Goal: Navigation & Orientation: Find specific page/section

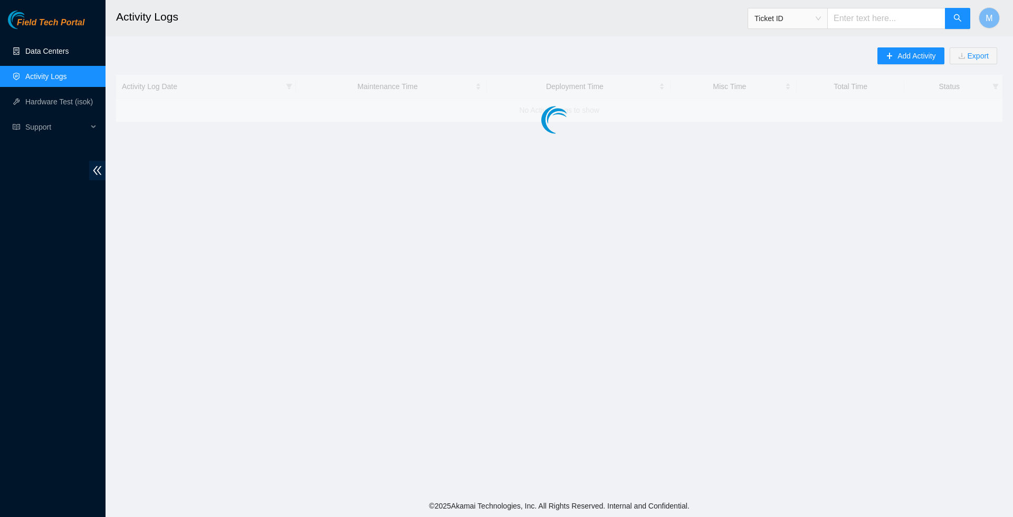
click at [62, 55] on link "Data Centers" at bounding box center [46, 51] width 43 height 8
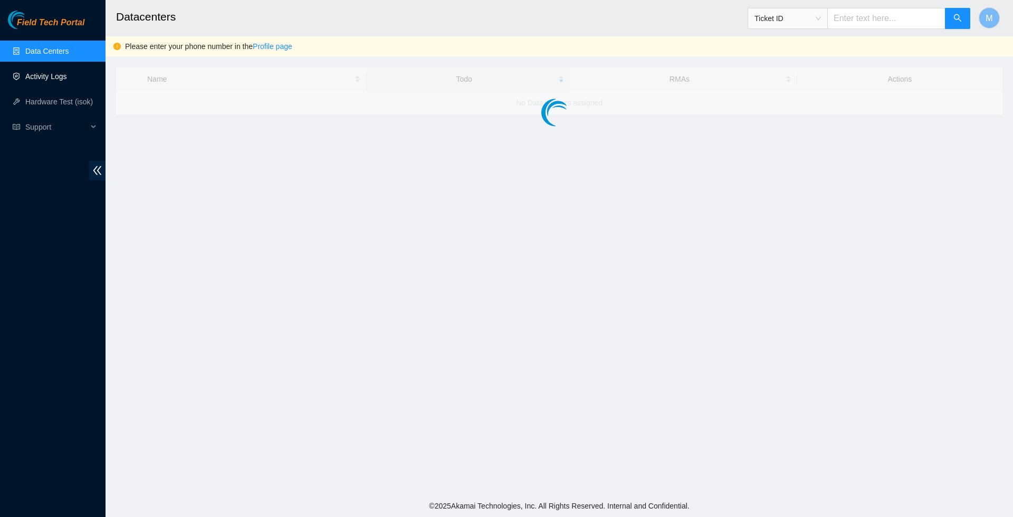
click at [52, 77] on link "Activity Logs" at bounding box center [46, 76] width 42 height 8
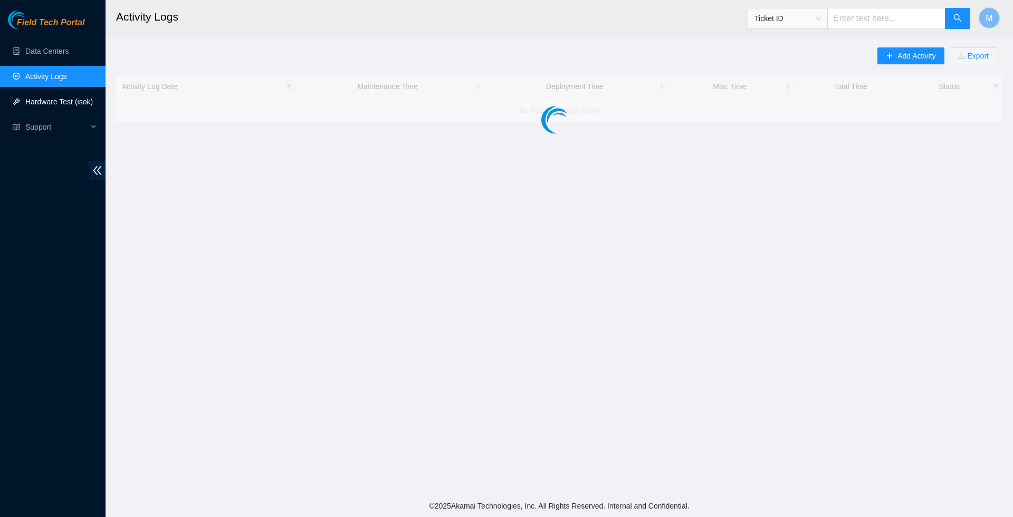
click at [68, 106] on link "Hardware Test (isok)" at bounding box center [59, 102] width 68 height 8
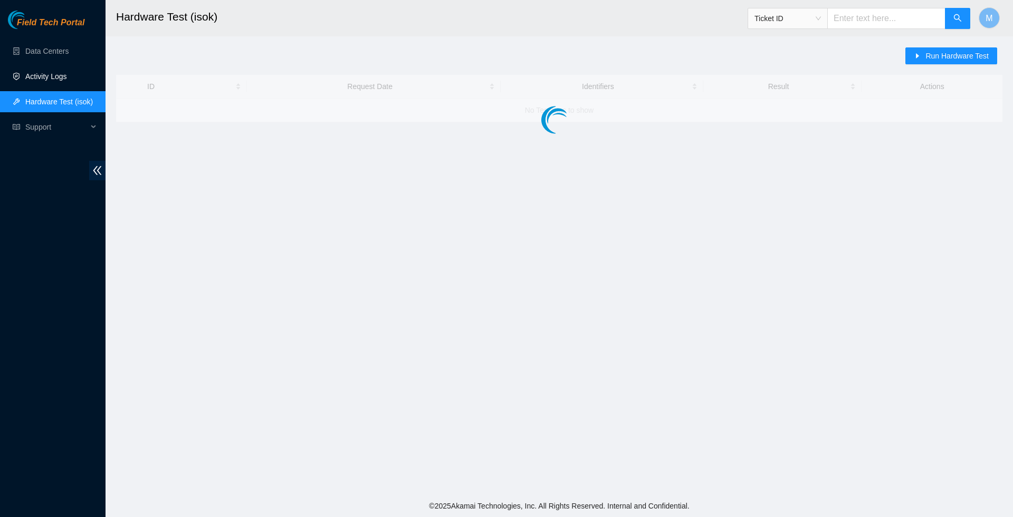
click at [55, 77] on link "Activity Logs" at bounding box center [46, 76] width 42 height 8
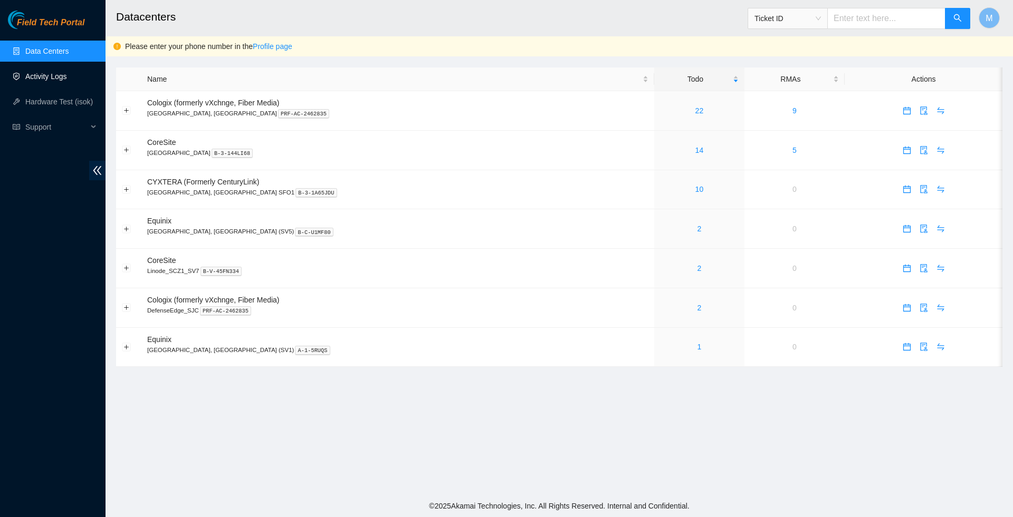
click at [57, 72] on link "Activity Logs" at bounding box center [46, 76] width 42 height 8
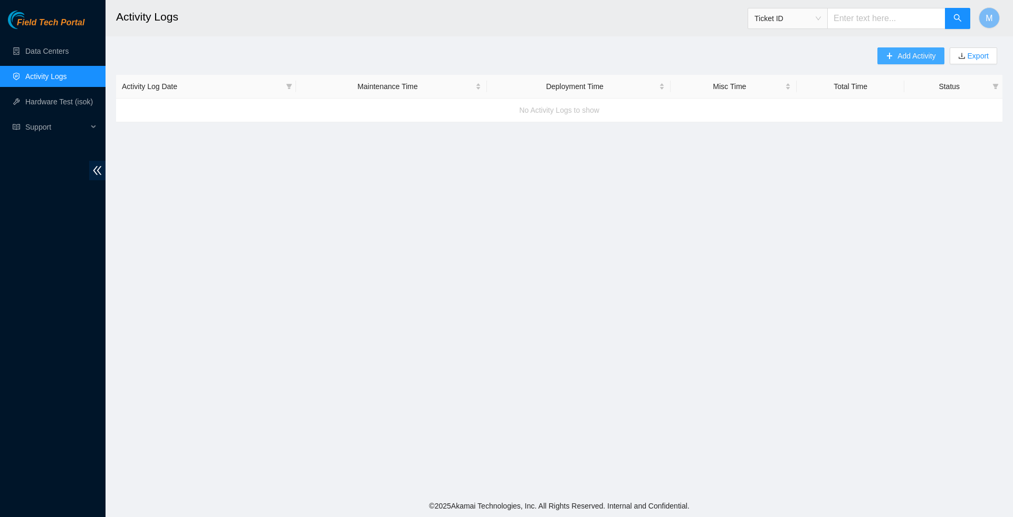
click at [904, 60] on span "Add Activity" at bounding box center [916, 56] width 38 height 12
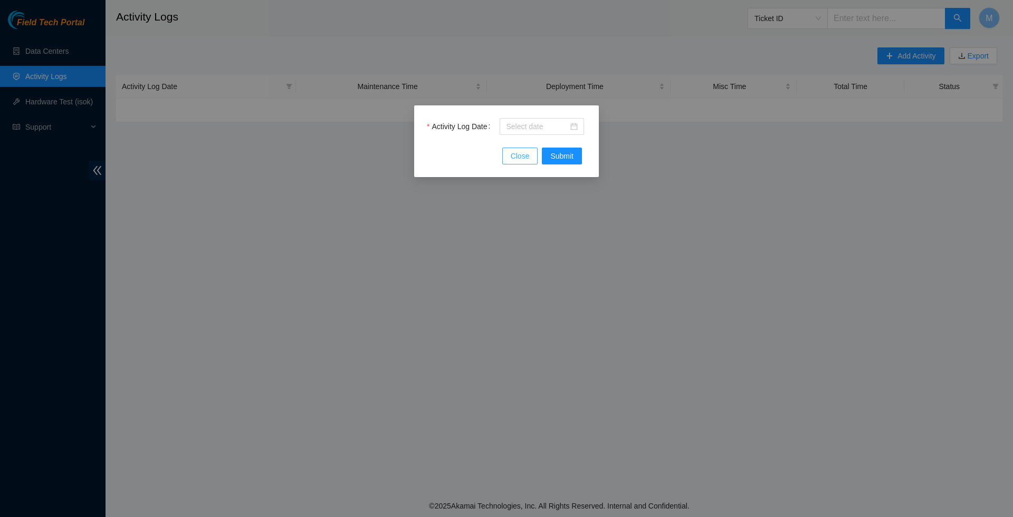
click at [517, 161] on span "Close" at bounding box center [520, 156] width 19 height 12
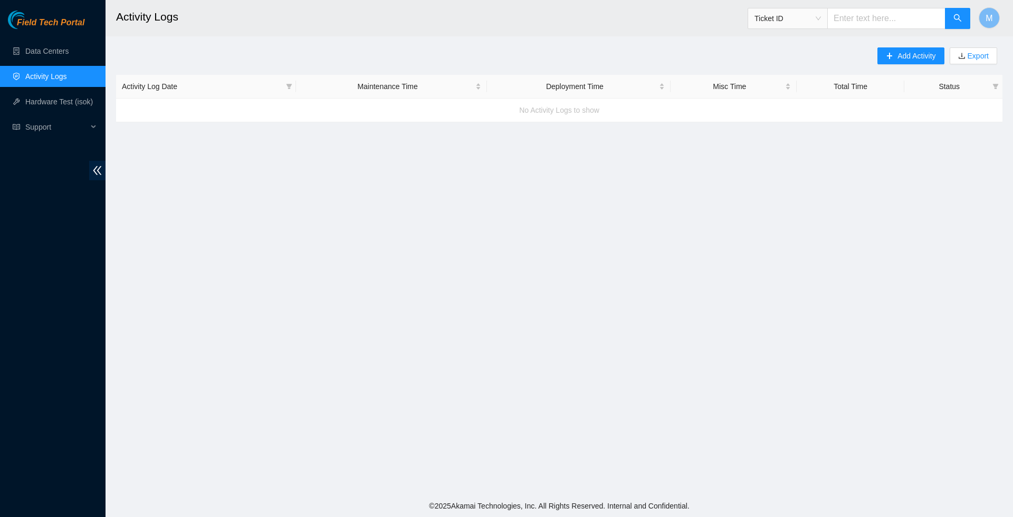
click at [64, 81] on link "Activity Logs" at bounding box center [46, 76] width 42 height 8
click at [55, 51] on link "Data Centers" at bounding box center [46, 51] width 43 height 8
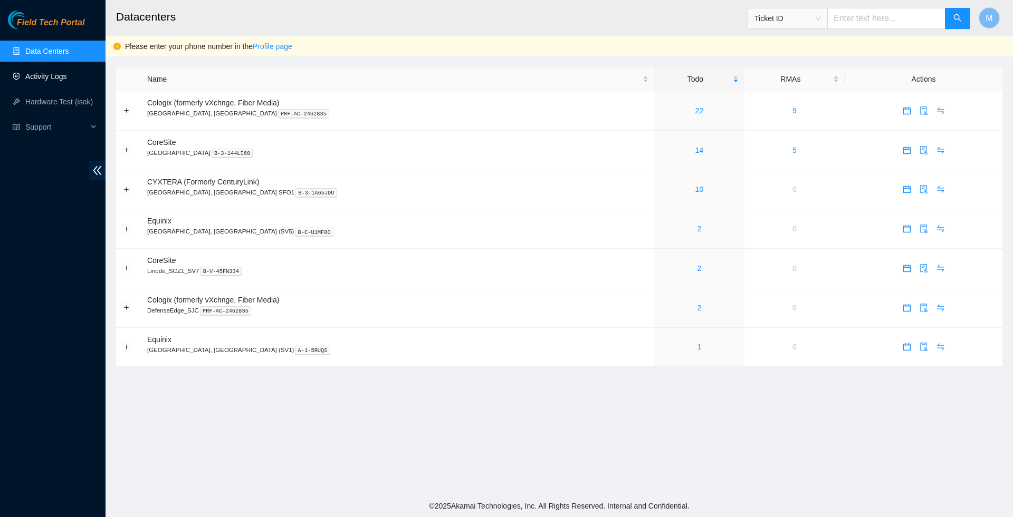
click at [51, 72] on link "Activity Logs" at bounding box center [46, 76] width 42 height 8
